Goal: Transaction & Acquisition: Purchase product/service

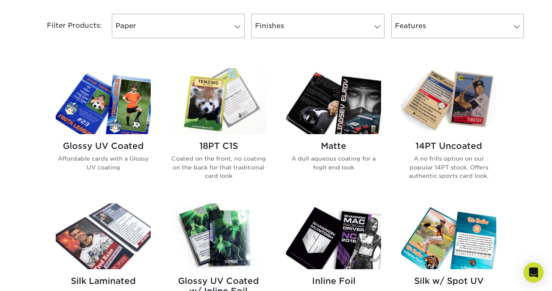
scroll to position [359, 0]
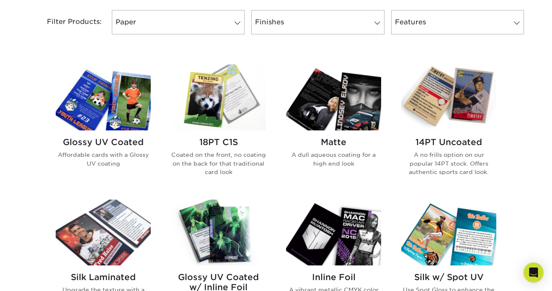
click at [91, 103] on img at bounding box center [103, 97] width 95 height 66
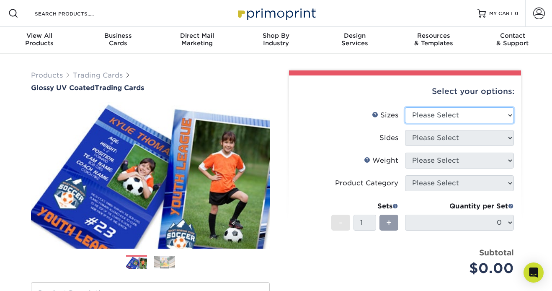
click at [440, 117] on select "Please Select 2.5" x 3.5"" at bounding box center [459, 115] width 109 height 16
select select "2.50x3.50"
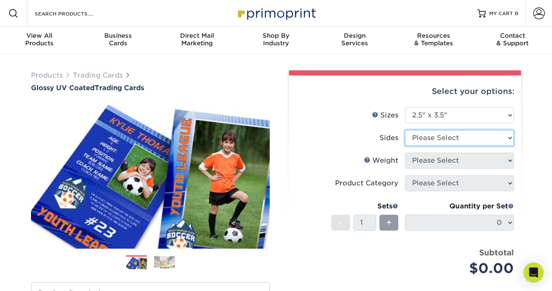
click at [433, 139] on select "Please Select Print Both Sides Print Front Only" at bounding box center [459, 138] width 109 height 16
select select "13abbda7-1d64-4f25-8bb2-c179b224825d"
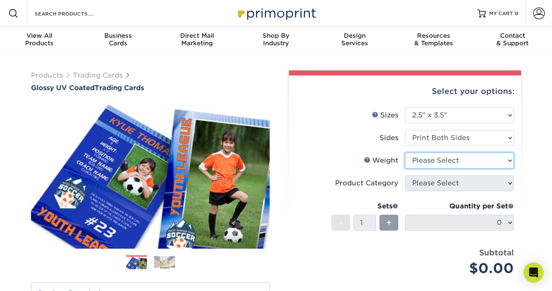
click at [420, 160] on select "Please Select 16PT 14PT 18PT C1S" at bounding box center [459, 160] width 109 height 16
select select "14PT"
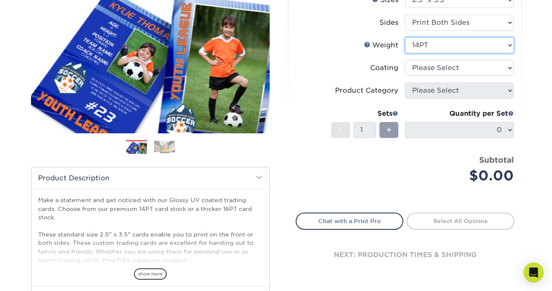
scroll to position [118, 0]
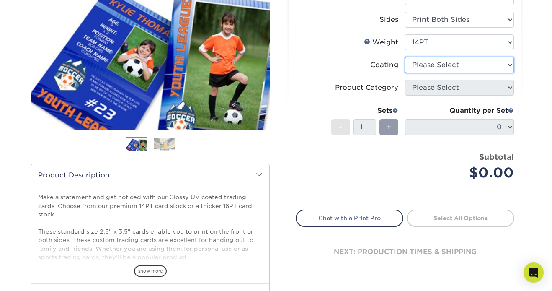
click at [425, 63] on select at bounding box center [459, 65] width 109 height 16
select select "ae367451-b2b8-45df-a344-0f05b6a12993"
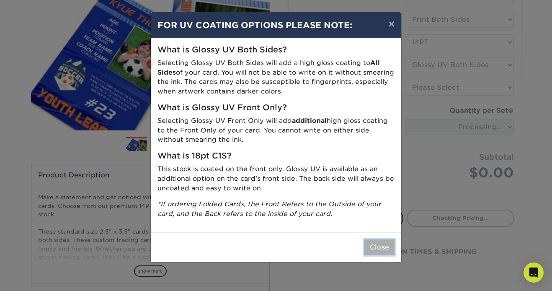
click at [378, 250] on button "Close" at bounding box center [379, 247] width 30 height 16
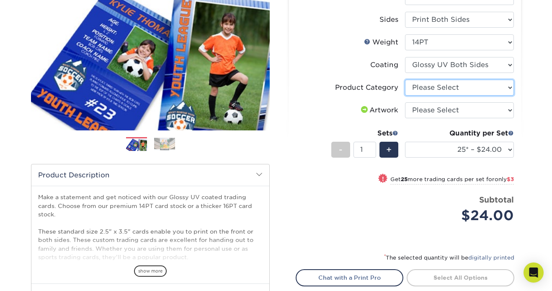
click at [416, 87] on select "Please Select Trading Cards" at bounding box center [459, 88] width 109 height 16
select select "c2f9bce9-36c2-409d-b101-c29d9d031e18"
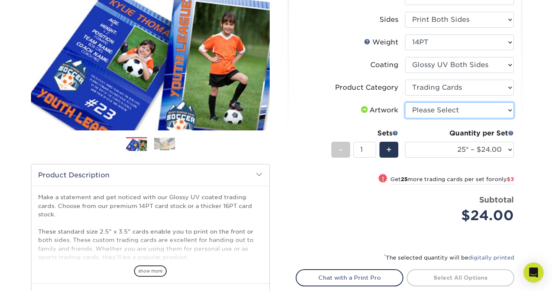
click at [423, 108] on select "Please Select I will upload files I need a design - $100" at bounding box center [459, 110] width 109 height 16
select select "upload"
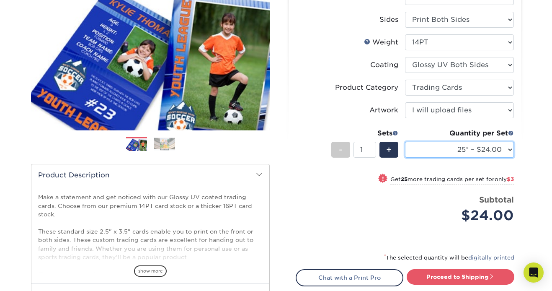
click at [443, 150] on select "25* – $24.00 50* – $27.00 75* – $34.00 100* – $37.00 250* – $48.00 500 – $59.00…" at bounding box center [459, 150] width 109 height 16
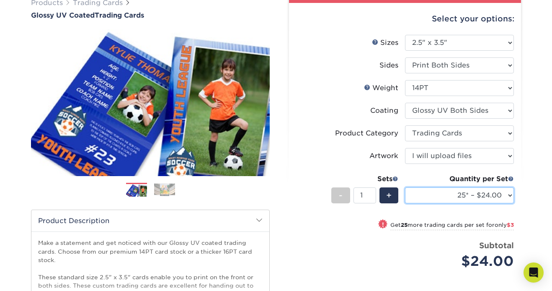
scroll to position [73, 0]
